Goal: Task Accomplishment & Management: Manage account settings

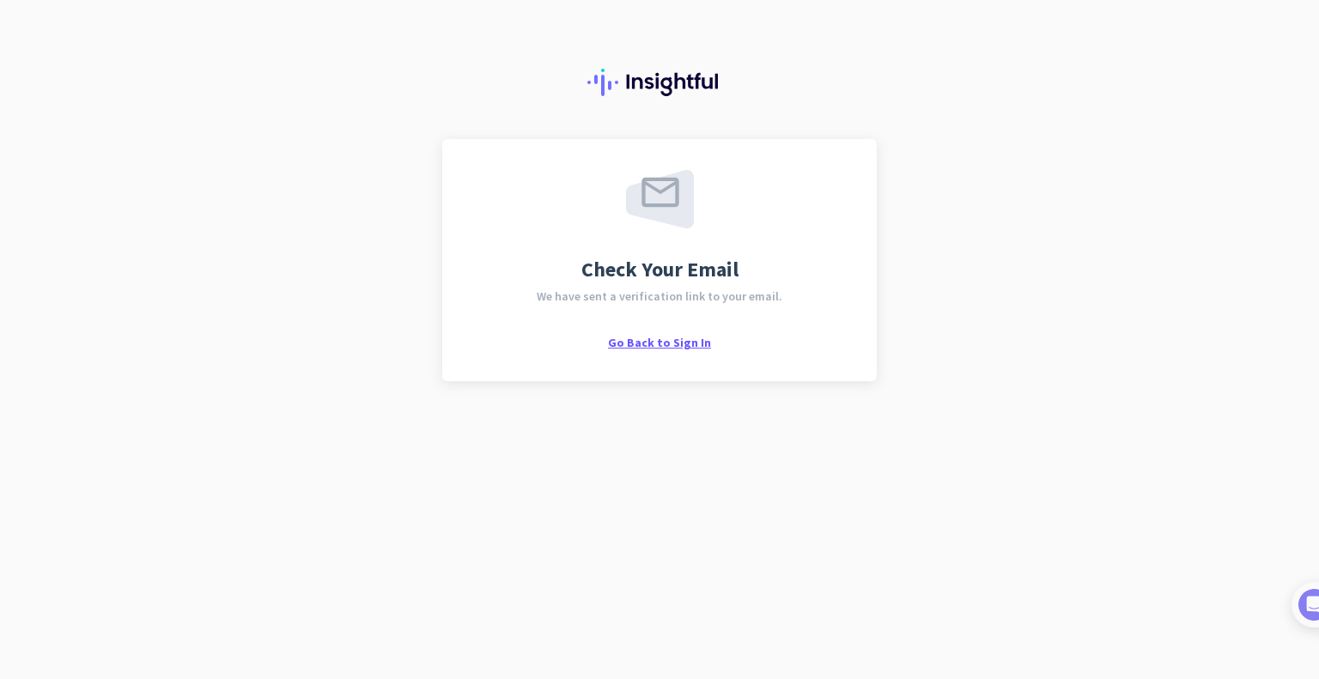
click at [636, 346] on span "Go Back to Sign In" at bounding box center [659, 342] width 103 height 15
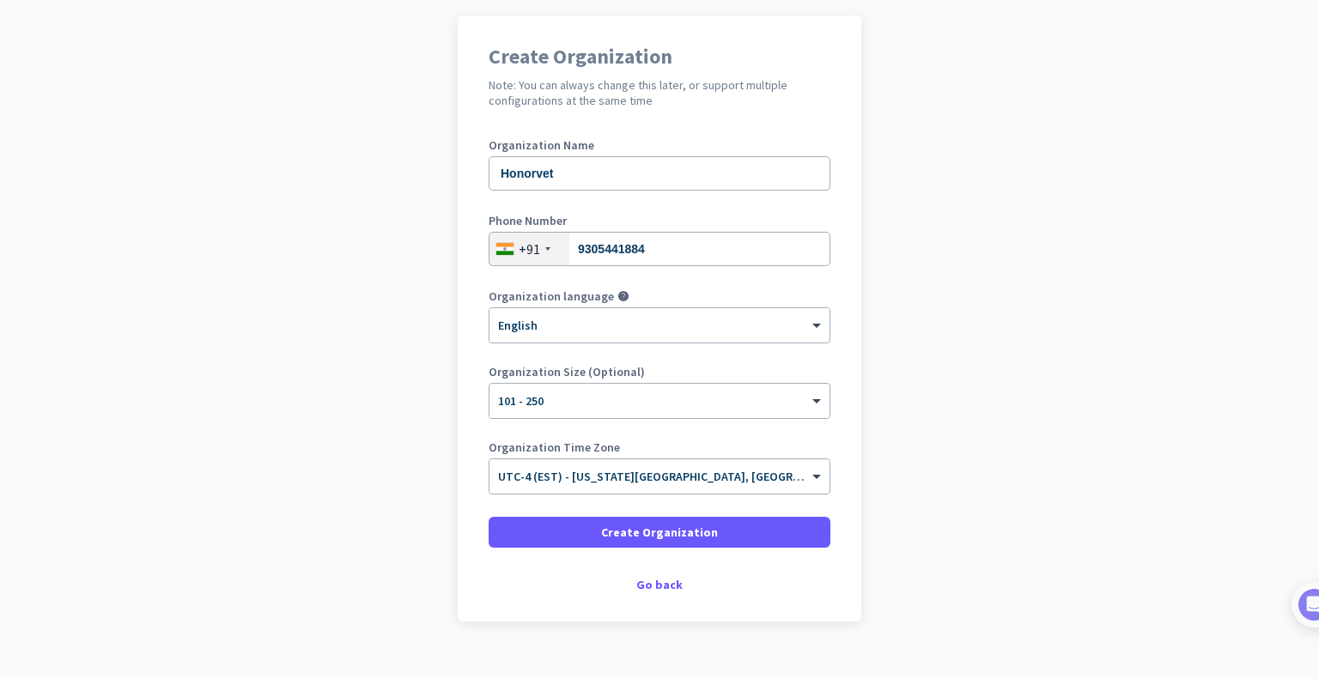
scroll to position [151, 0]
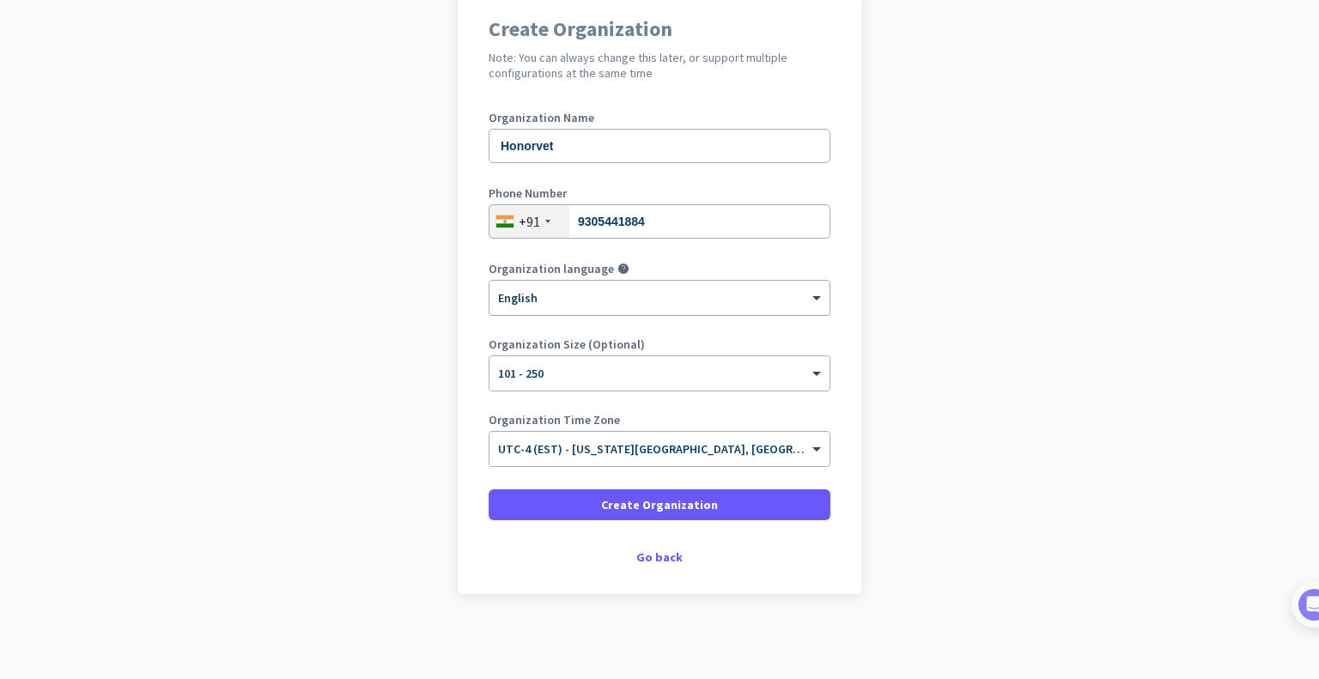
click at [555, 311] on div "× English" at bounding box center [659, 298] width 340 height 34
click at [556, 300] on div "× English" at bounding box center [648, 298] width 318 height 15
click at [799, 442] on div at bounding box center [659, 443] width 340 height 15
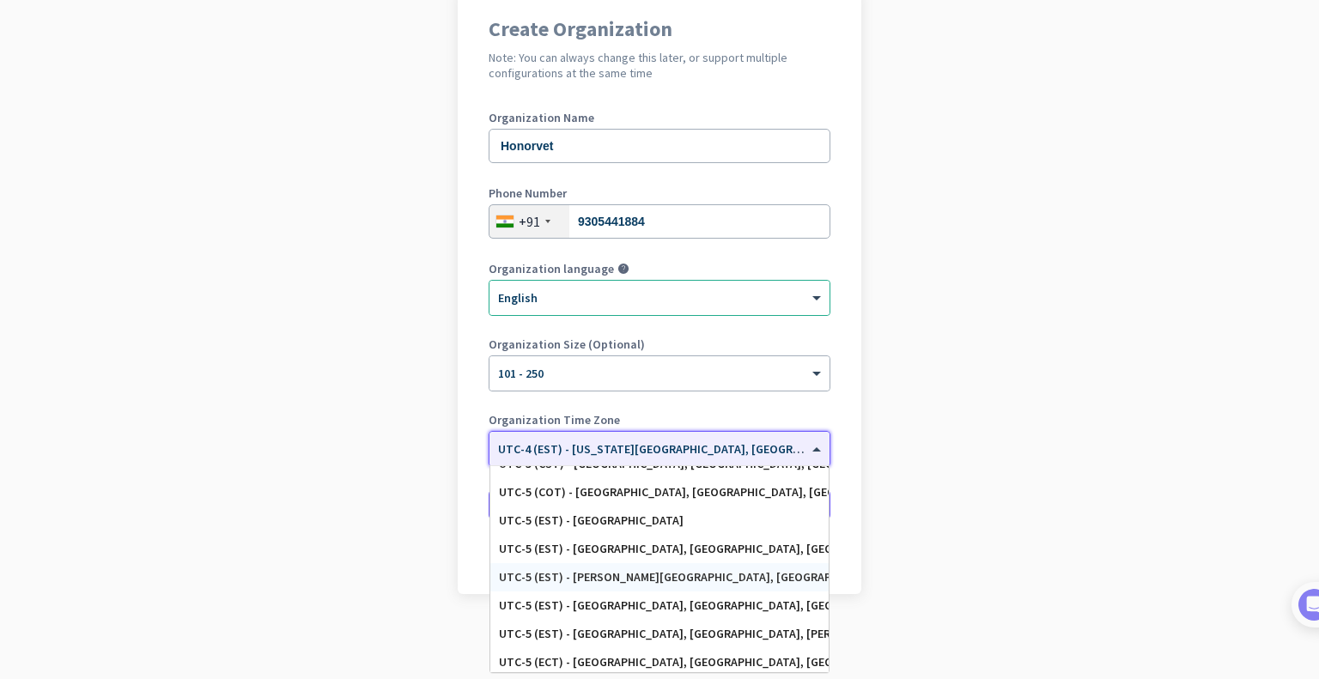
scroll to position [981, 0]
click at [1075, 580] on app-onboarding-organization "Create Organization Note: You can always change this later, or support multiple…" at bounding box center [659, 334] width 1319 height 692
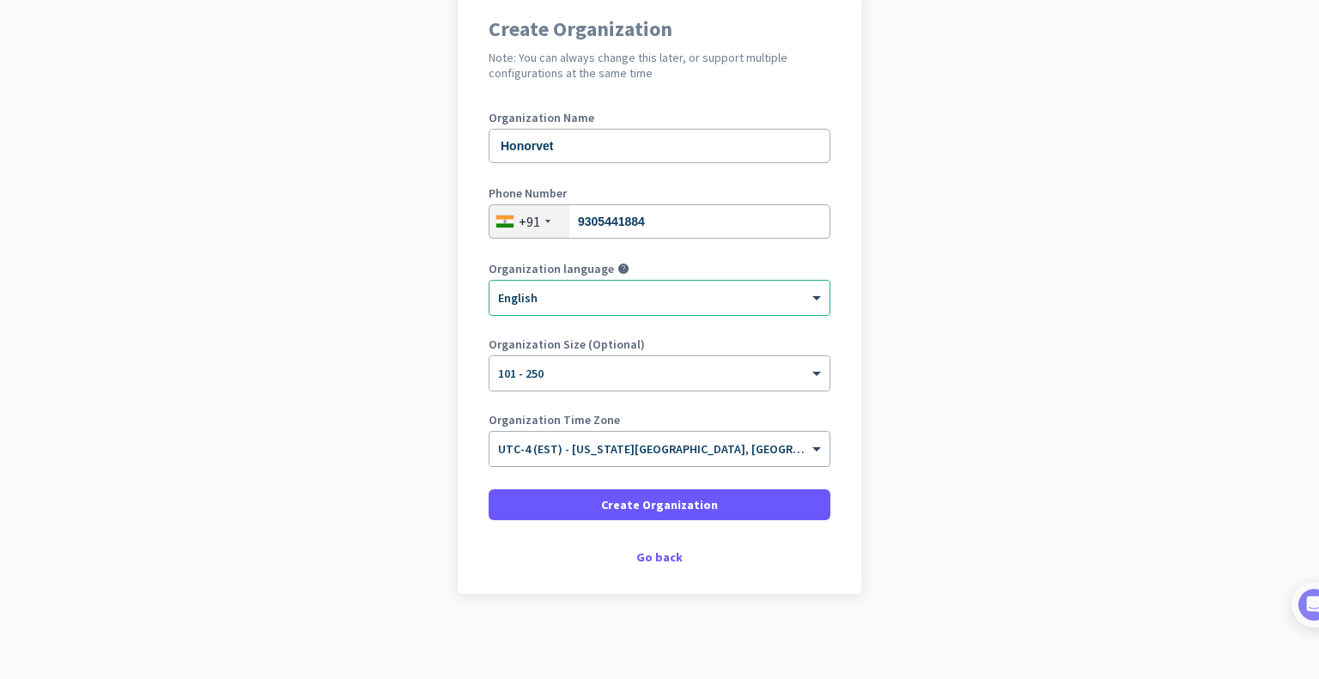
click at [795, 445] on div at bounding box center [659, 443] width 340 height 15
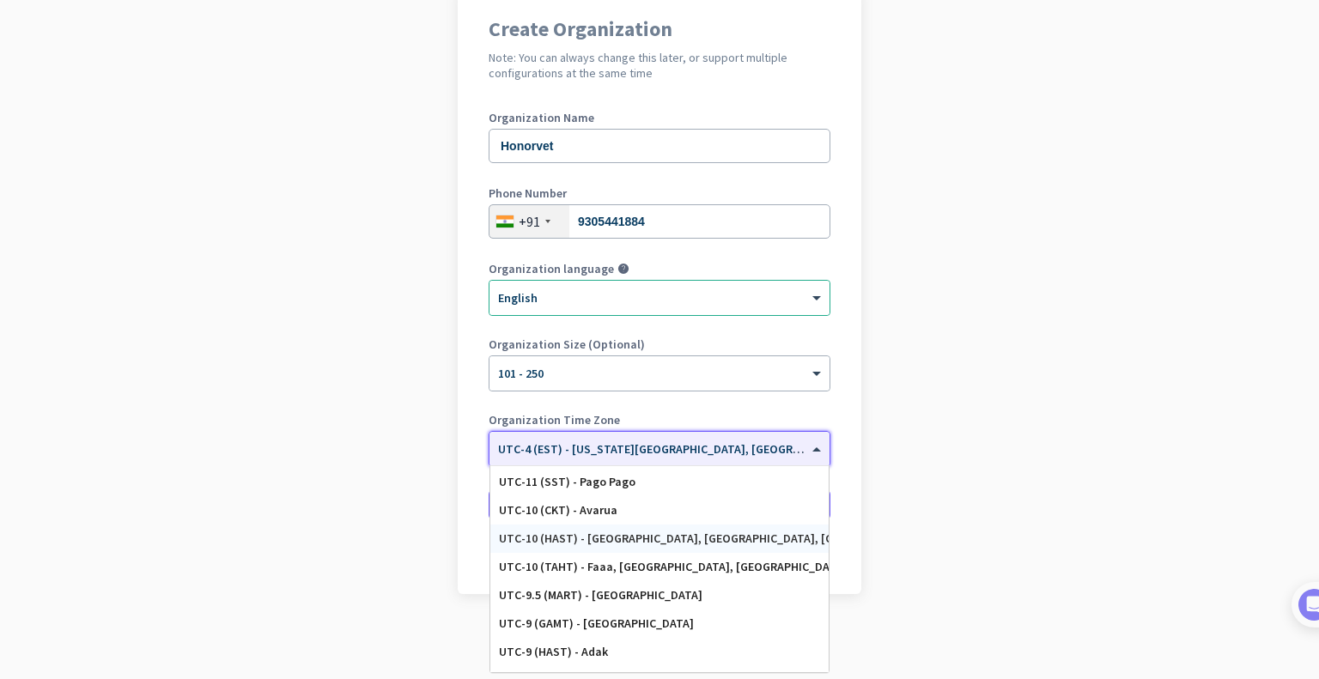
scroll to position [0, 0]
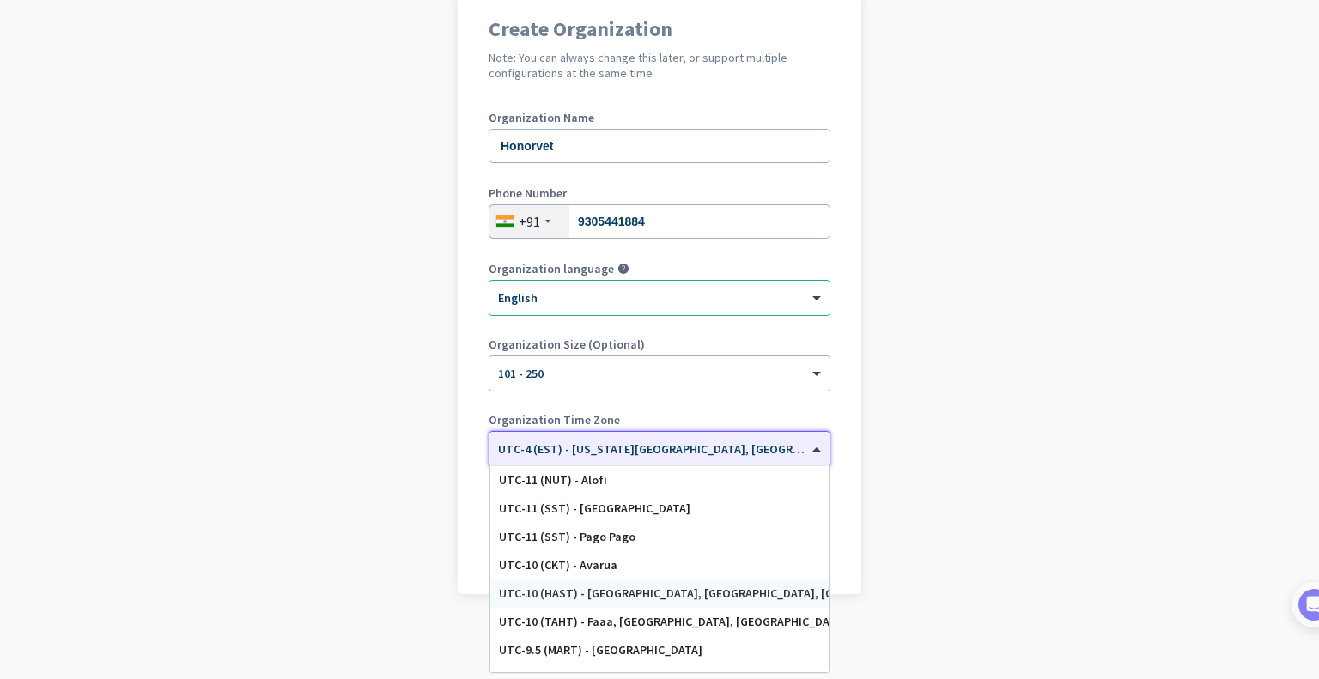
click at [910, 555] on app-onboarding-organization "Create Organization Note: You can always change this later, or support multiple…" at bounding box center [659, 334] width 1319 height 692
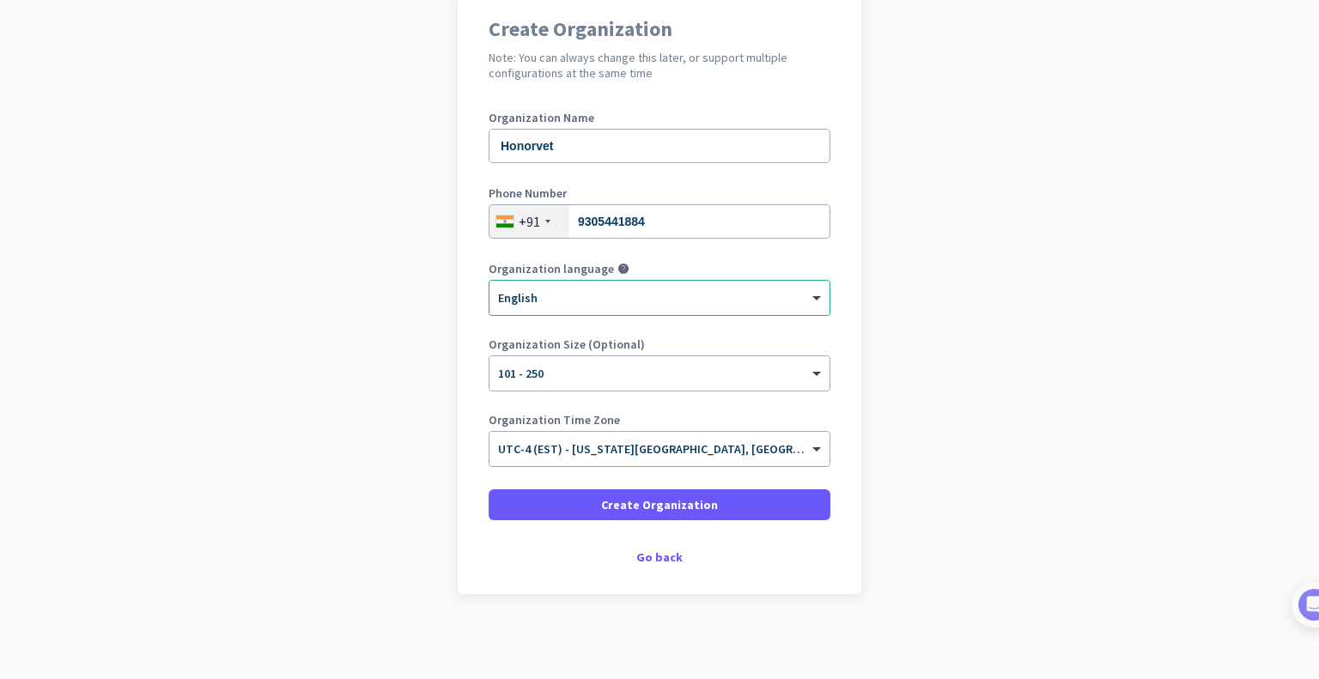
click at [733, 440] on input "text" at bounding box center [642, 443] width 288 height 13
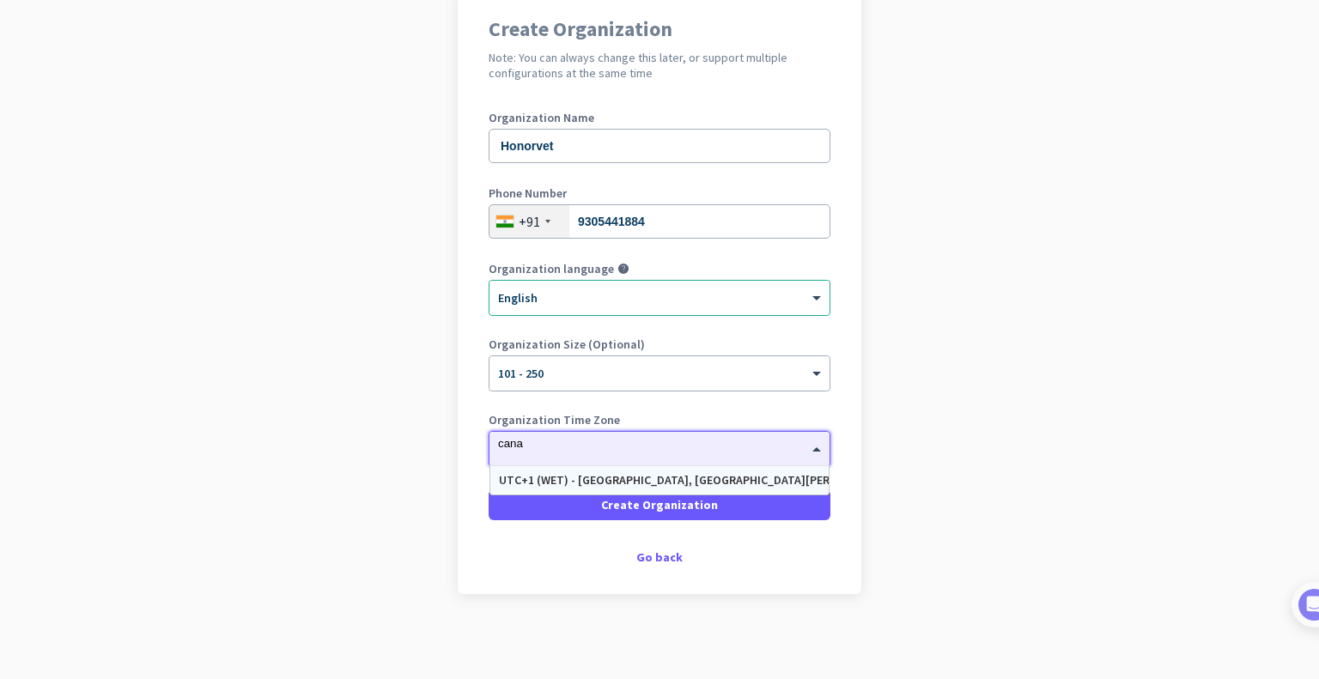
type input "cana"
click at [906, 574] on app-onboarding-organization "Create Organization Note: You can always change this later, or support multiple…" at bounding box center [659, 334] width 1319 height 692
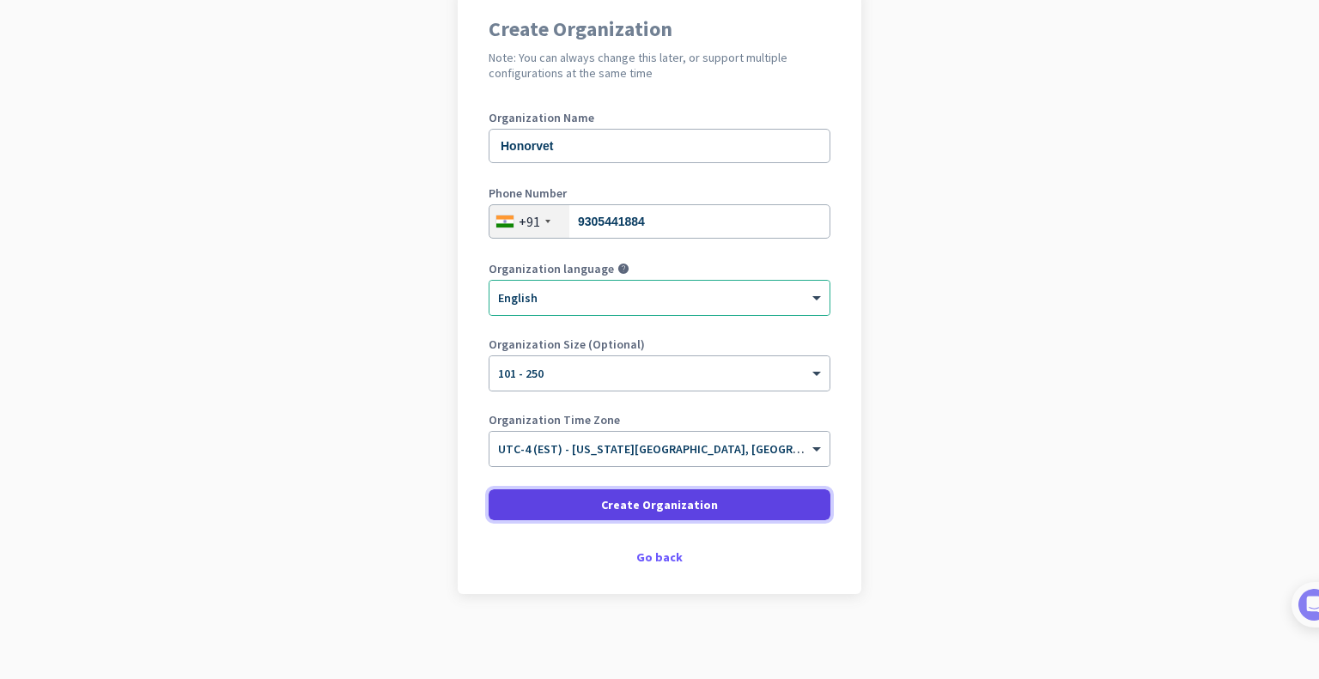
click at [700, 509] on span "Create Organization" at bounding box center [659, 504] width 117 height 17
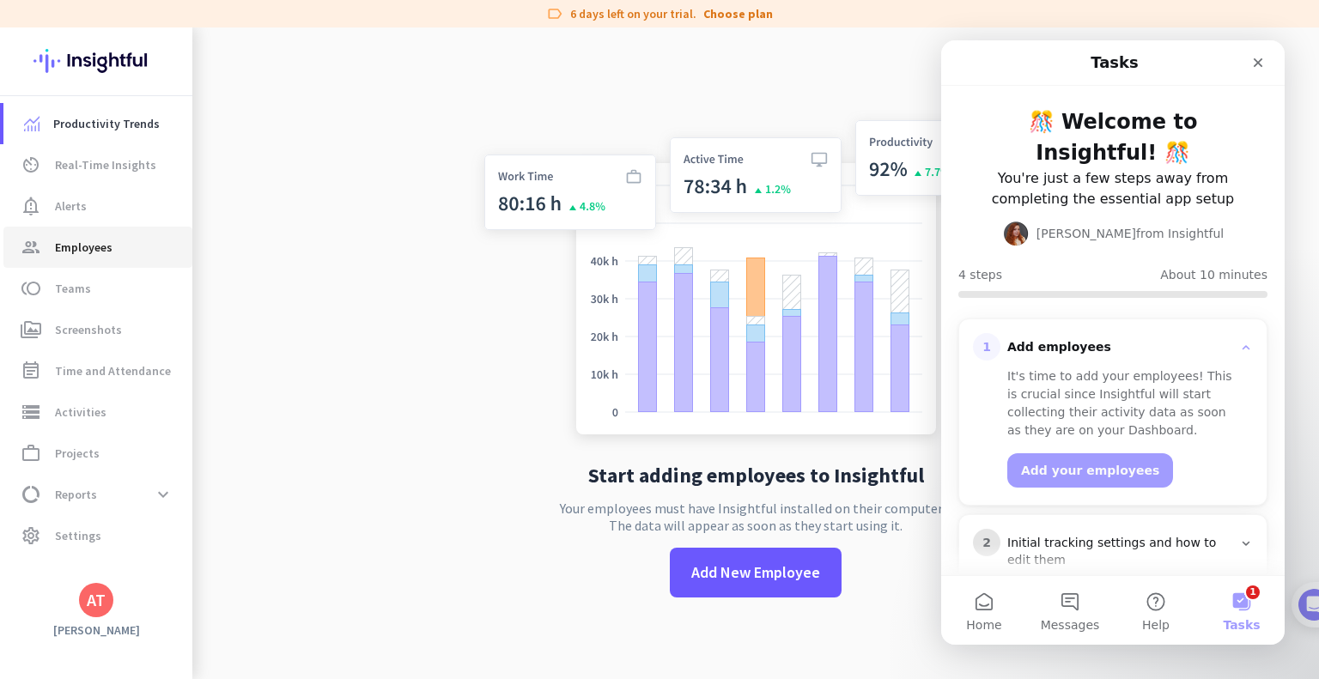
click at [100, 237] on span "Employees" at bounding box center [84, 247] width 58 height 21
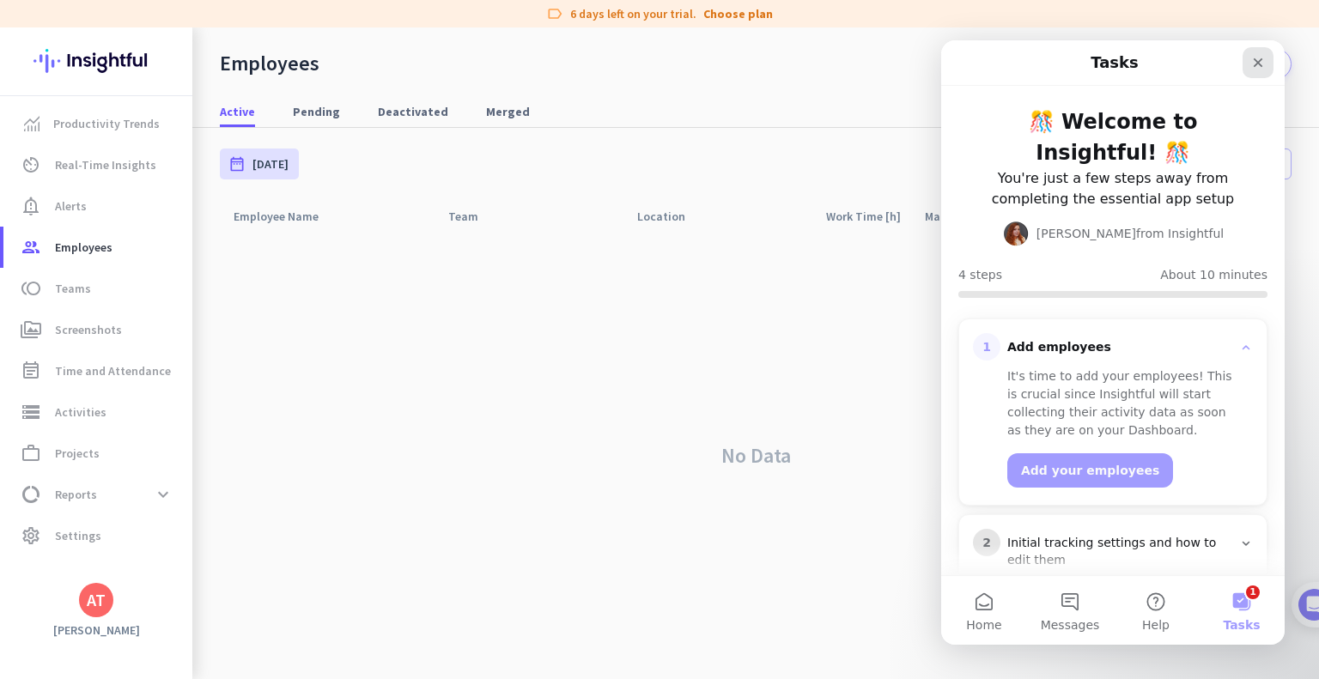
click at [1253, 56] on icon "Close" at bounding box center [1258, 63] width 14 height 14
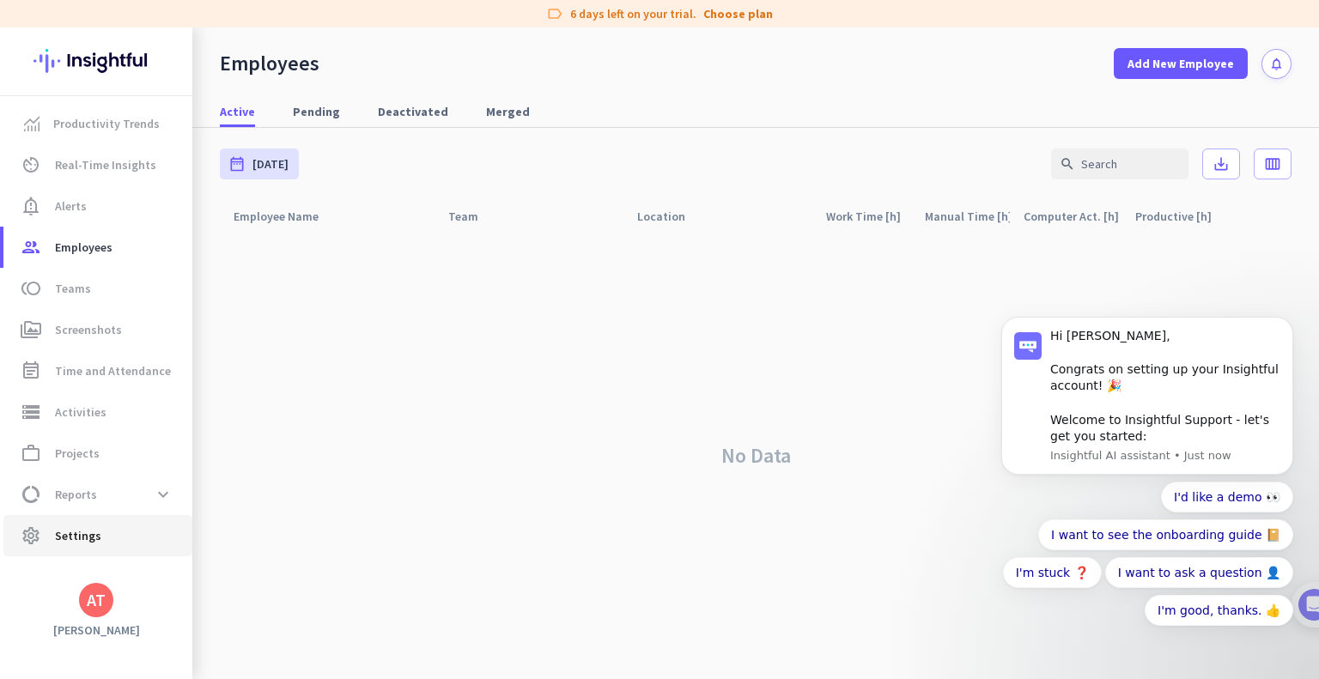
click at [76, 520] on link "settings Settings" at bounding box center [97, 535] width 189 height 41
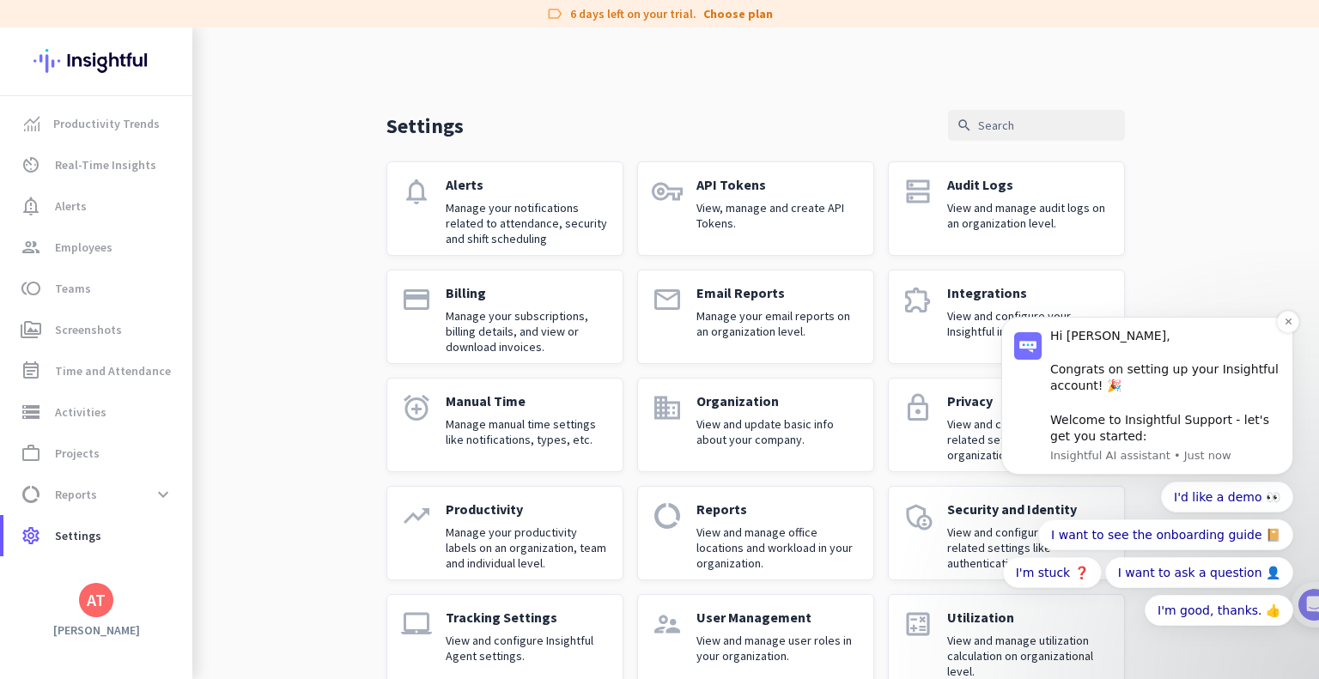
drag, startPoint x: 1128, startPoint y: 335, endPoint x: 1180, endPoint y: 333, distance: 51.5
click at [1180, 333] on div "Hi [PERSON_NAME], Congrats on setting up your Insightful account! 🎉 Welcome to …" at bounding box center [1165, 387] width 230 height 118
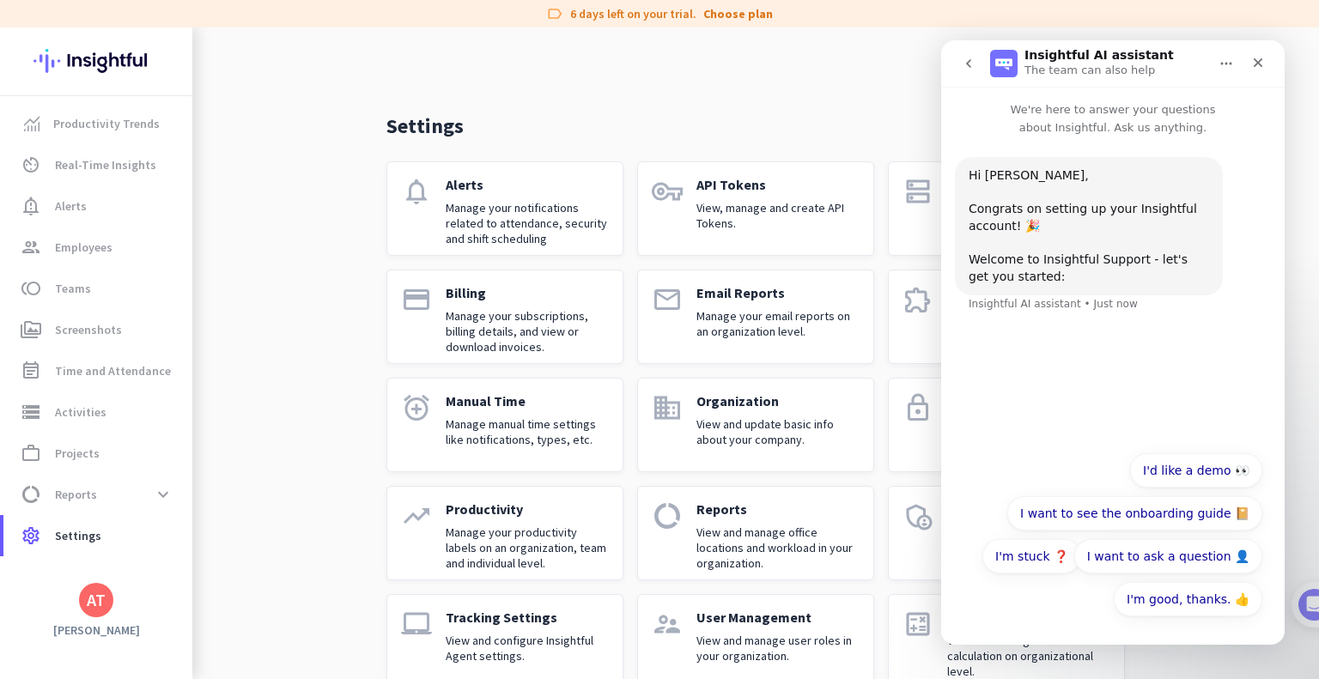
click at [290, 322] on div "Settings search notifications Alerts Manage your notifications related to atten…" at bounding box center [755, 371] width 1126 height 688
click at [278, 305] on div "Settings search notifications Alerts Manage your notifications related to atten…" at bounding box center [755, 371] width 1126 height 688
click at [1256, 61] on icon "Close" at bounding box center [1257, 62] width 9 height 9
